Goal: Task Accomplishment & Management: Complete application form

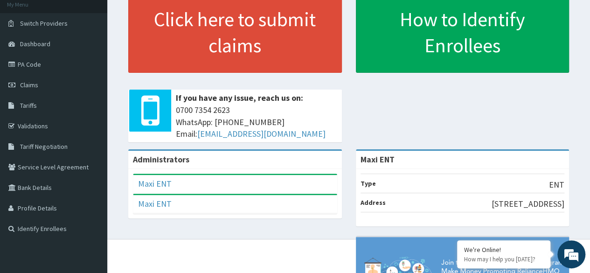
scroll to position [58, 0]
drag, startPoint x: 0, startPoint y: 0, endPoint x: 576, endPoint y: 108, distance: 586.4
click at [576, 108] on html "RelianceHMO Provider Portal | Dashboard R EL Toggle navigation Maxi ENT Maxi EN…" at bounding box center [295, 158] width 590 height 432
click at [48, 64] on link "PA Code" at bounding box center [53, 64] width 107 height 21
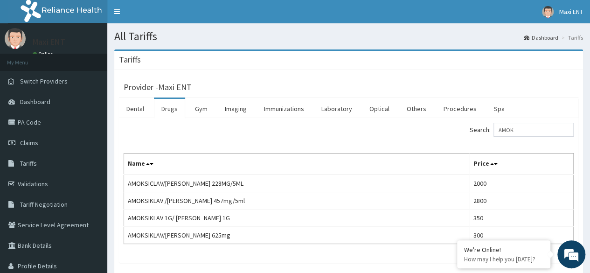
click at [40, 142] on link "Claims" at bounding box center [53, 142] width 107 height 21
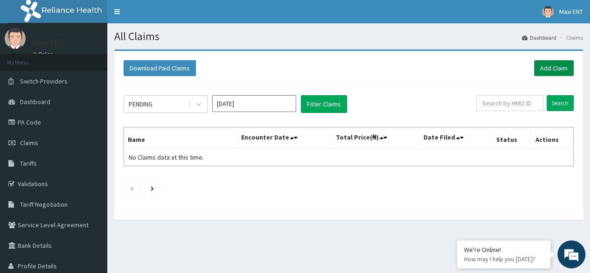
click at [543, 67] on link "Add Claim" at bounding box center [554, 68] width 40 height 16
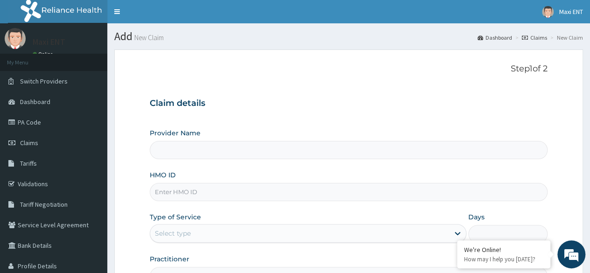
click at [241, 194] on input "HMO ID" at bounding box center [349, 192] width 398 height 18
type input "MHM"
type input "Maxi ENT"
type input "MHM/10003/A"
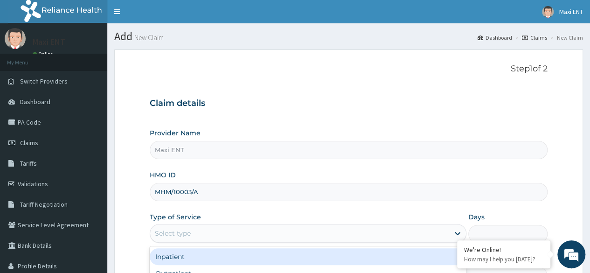
drag, startPoint x: 221, startPoint y: 240, endPoint x: 217, endPoint y: 232, distance: 8.8
click at [217, 232] on div "Select type" at bounding box center [308, 233] width 317 height 19
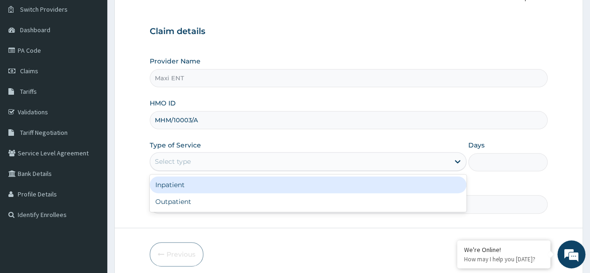
scroll to position [75, 0]
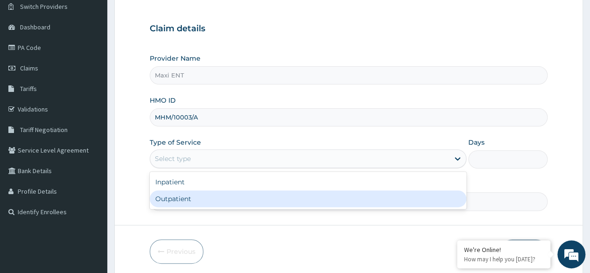
click at [171, 200] on div "Outpatient" at bounding box center [308, 198] width 317 height 17
type input "1"
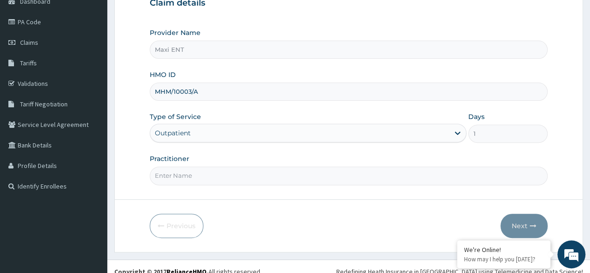
scroll to position [108, 0]
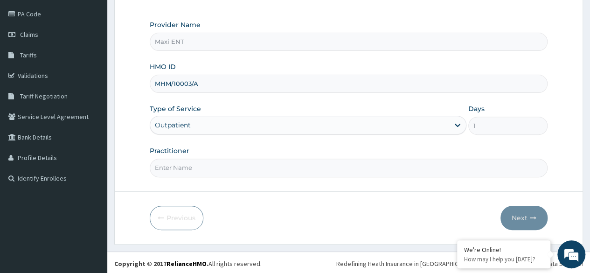
click at [226, 168] on input "Practitioner" at bounding box center [349, 168] width 398 height 18
type input "[PERSON_NAME]"
click at [523, 214] on button "Next" at bounding box center [523, 218] width 47 height 24
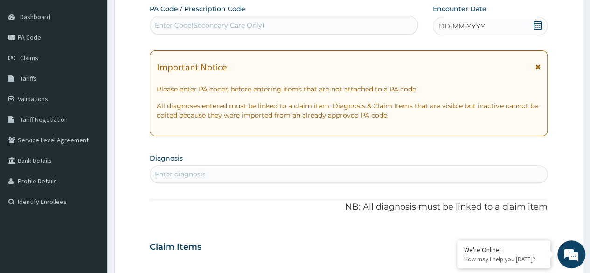
scroll to position [71, 0]
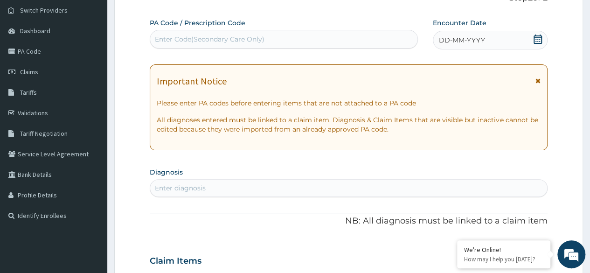
click at [170, 40] on div "Enter Code(Secondary Care Only)" at bounding box center [210, 39] width 110 height 9
paste input "PA/1F5A1C"
type input "PA/1F5A1C"
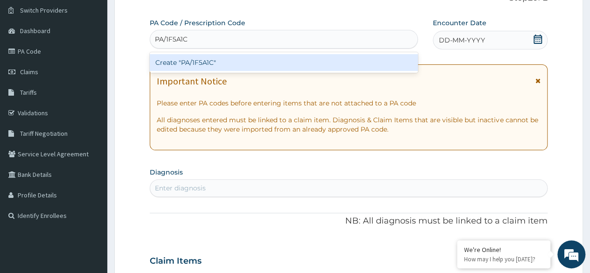
click at [184, 63] on div "Create "PA/1F5A1C"" at bounding box center [284, 62] width 268 height 17
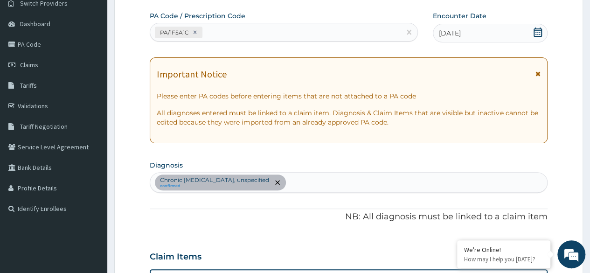
scroll to position [0, 0]
